Goal: Transaction & Acquisition: Purchase product/service

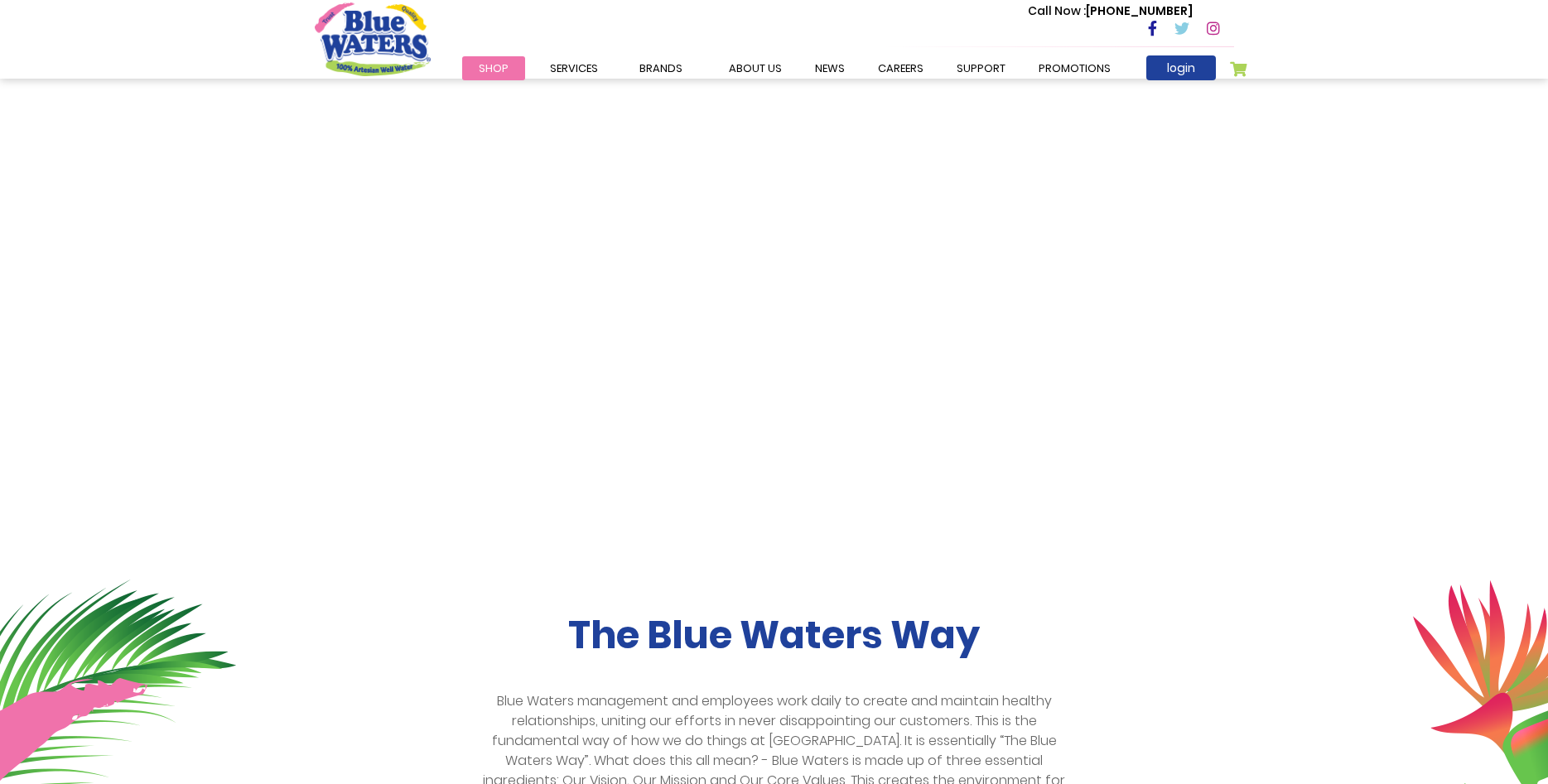
scroll to position [929, 0]
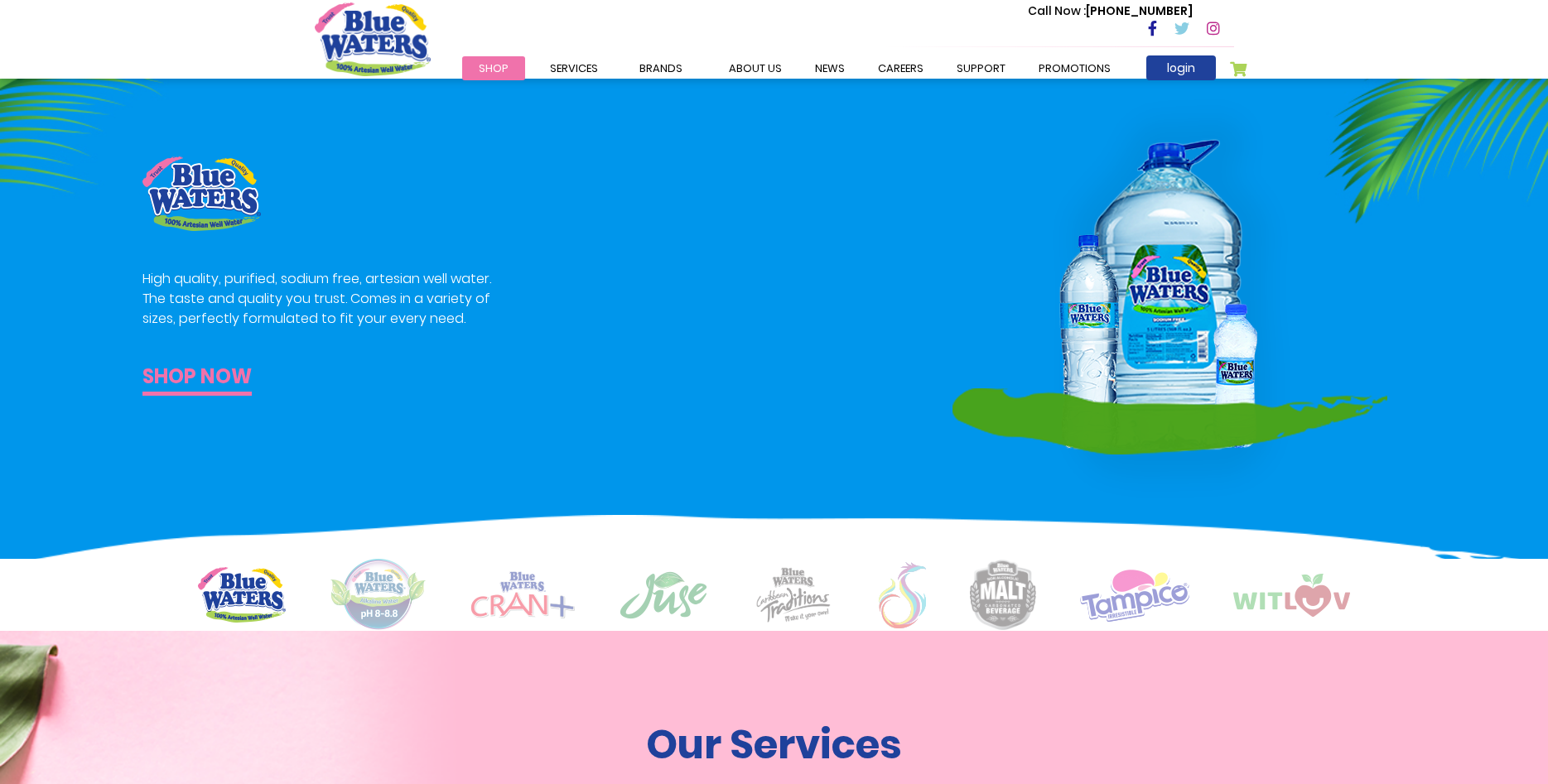
click at [195, 370] on link "Shop now" at bounding box center [197, 379] width 110 height 34
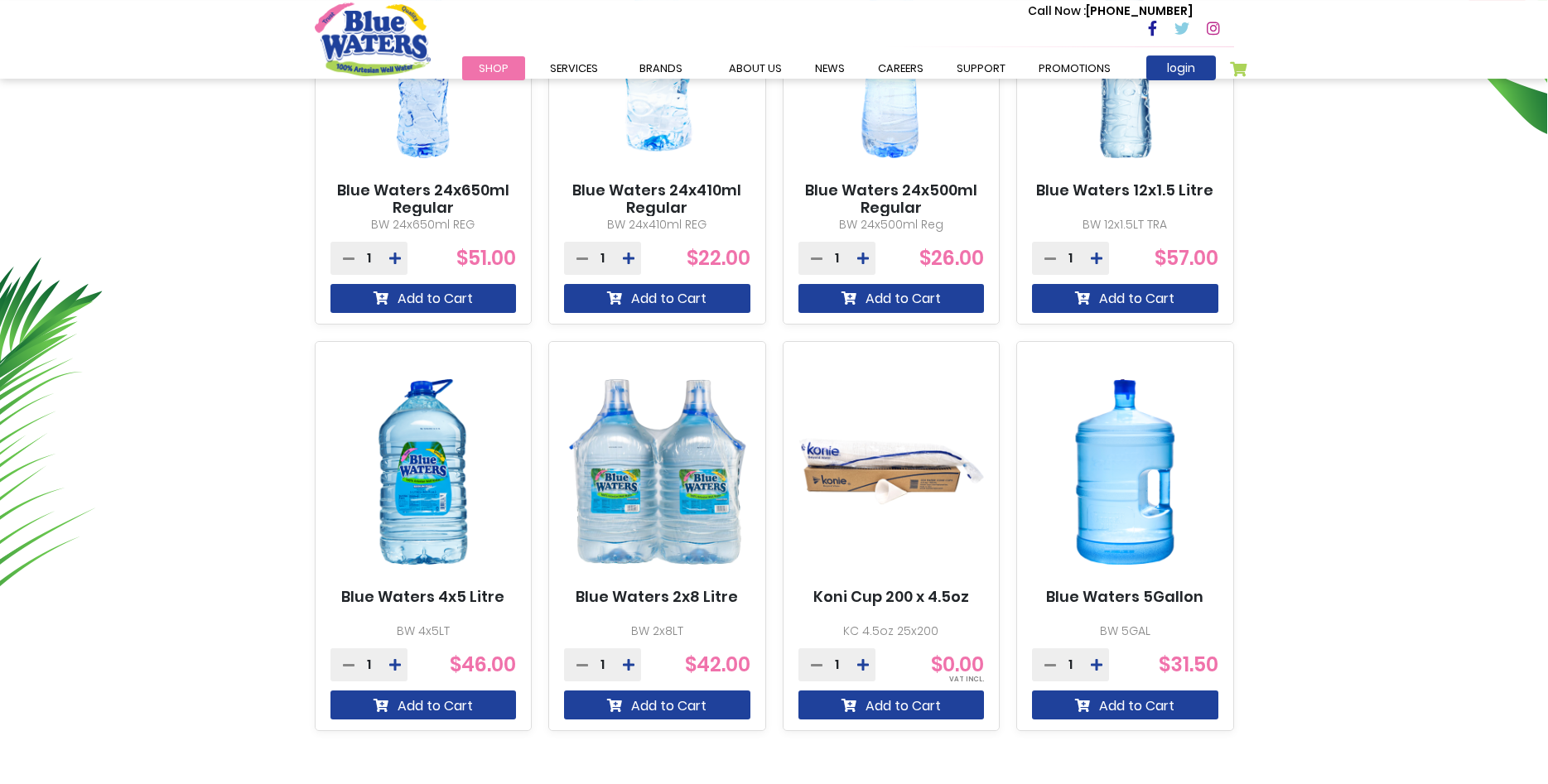
scroll to position [760, 0]
click at [385, 486] on img at bounding box center [424, 473] width 186 height 233
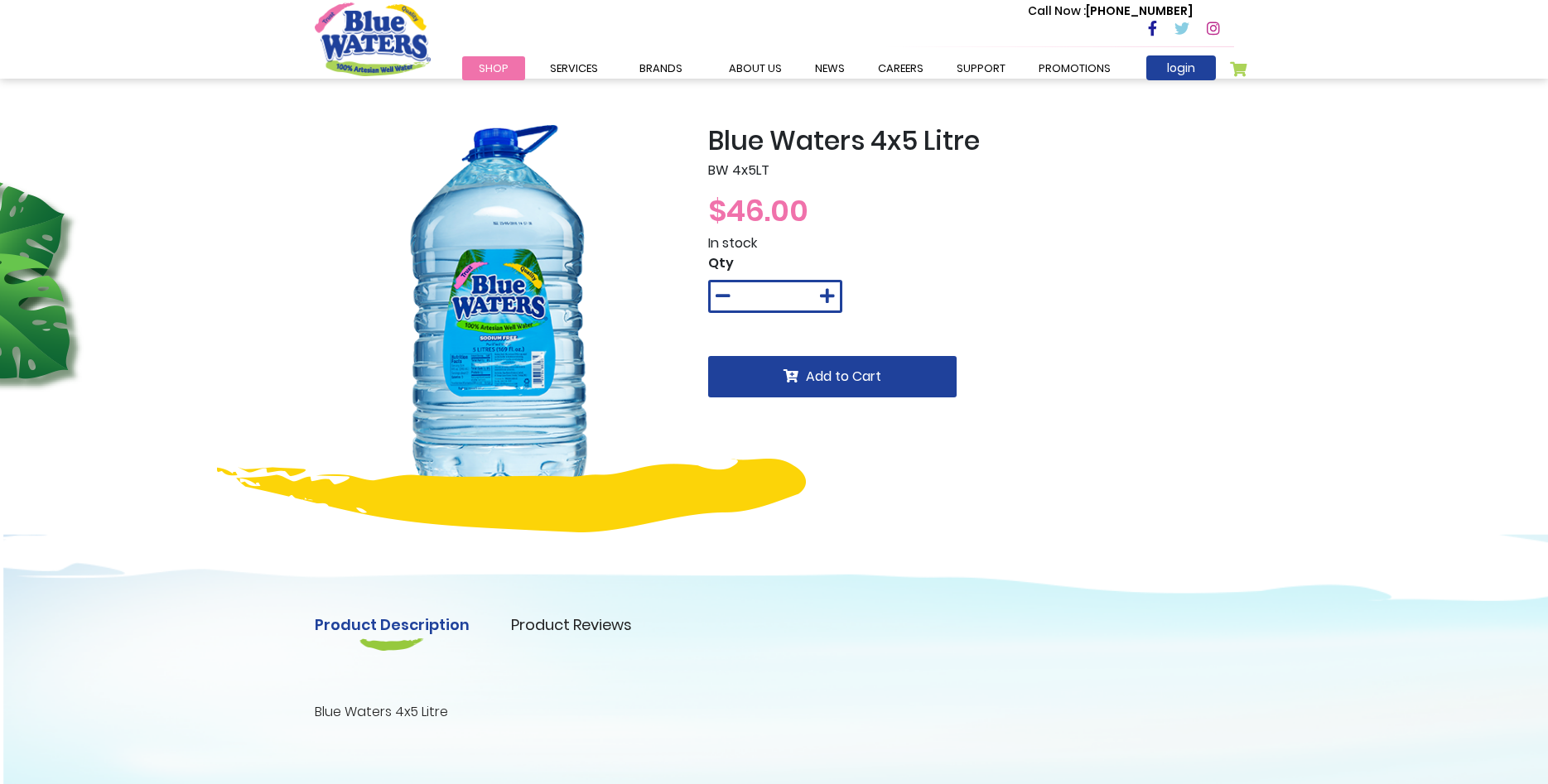
click at [520, 338] on img at bounding box center [499, 310] width 369 height 369
